Goal: Go to known website

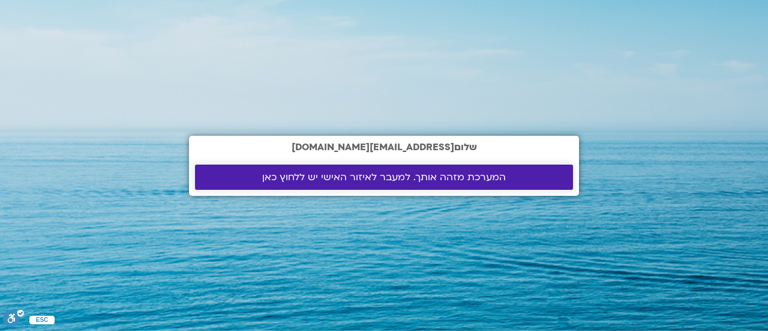
click at [444, 187] on link "המערכת מזהה אותך. למעבר לאיזור האישי יש ללחוץ כאן" at bounding box center [384, 176] width 378 height 25
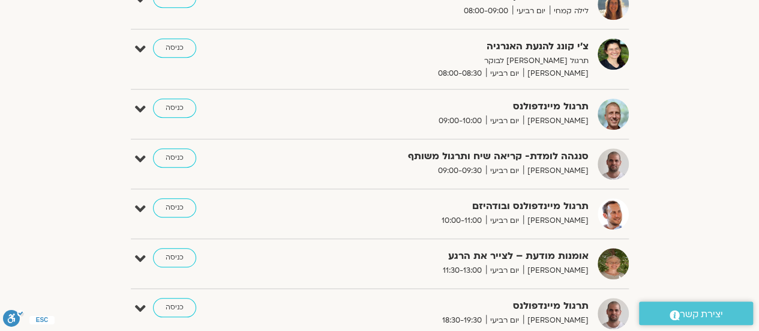
scroll to position [396, 0]
click at [180, 258] on link "כניסה" at bounding box center [174, 256] width 43 height 19
